Goal: Transaction & Acquisition: Purchase product/service

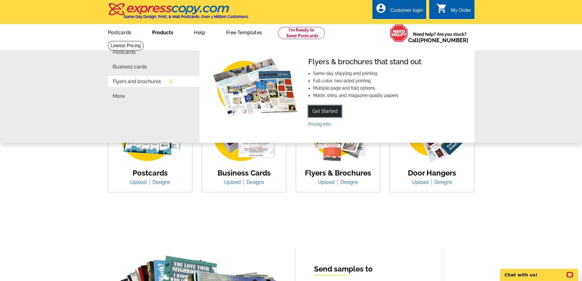
click at [329, 111] on link "Get Started" at bounding box center [324, 111] width 33 height 12
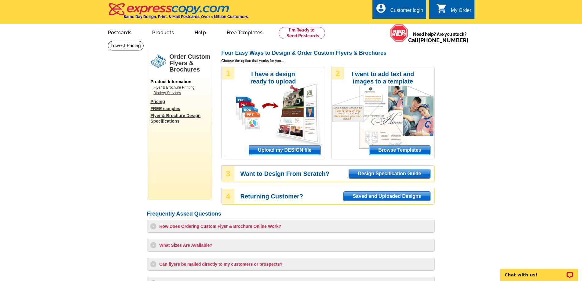
click at [157, 101] on link "Pricing" at bounding box center [181, 101] width 61 height 5
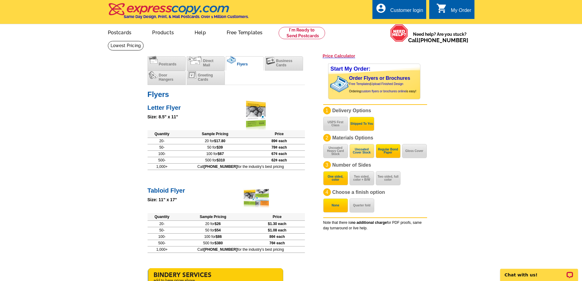
click at [362, 150] on button "Uncoated Cover Stock" at bounding box center [361, 151] width 25 height 14
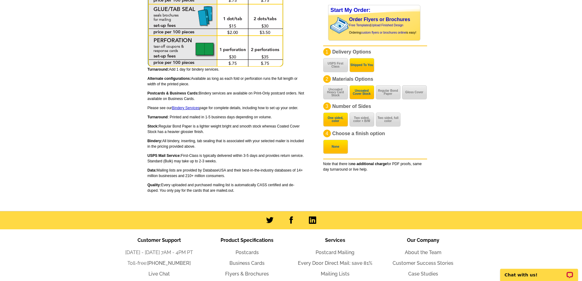
scroll to position [407, 0]
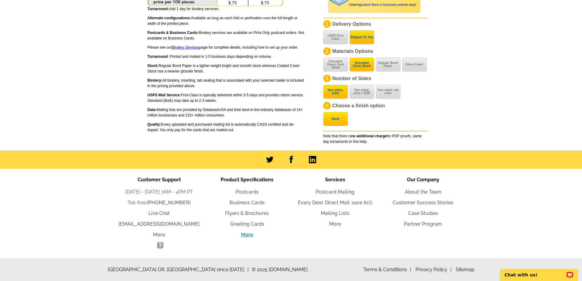
click at [248, 235] on link "More" at bounding box center [247, 234] width 12 height 6
